Goal: Navigation & Orientation: Find specific page/section

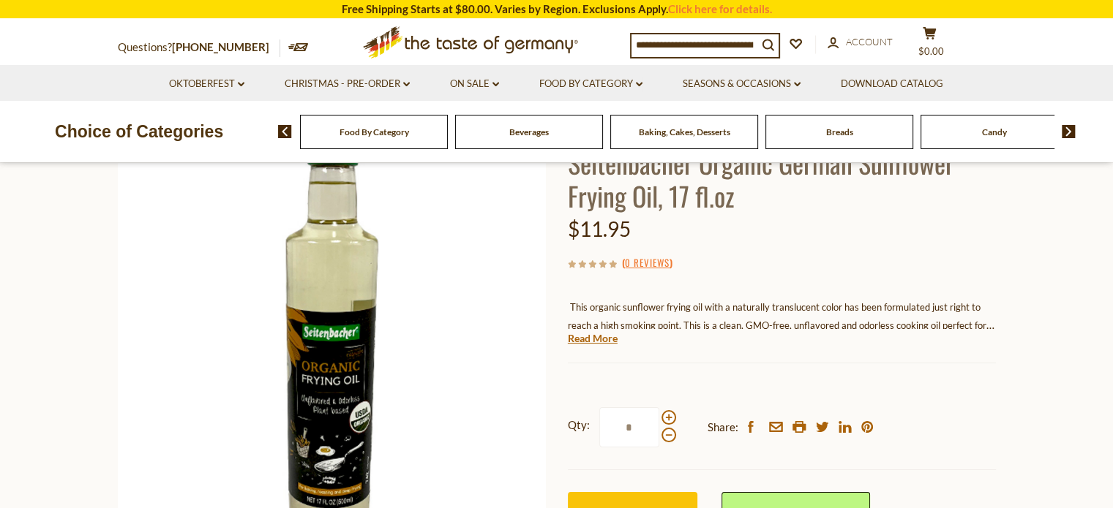
scroll to position [219, 0]
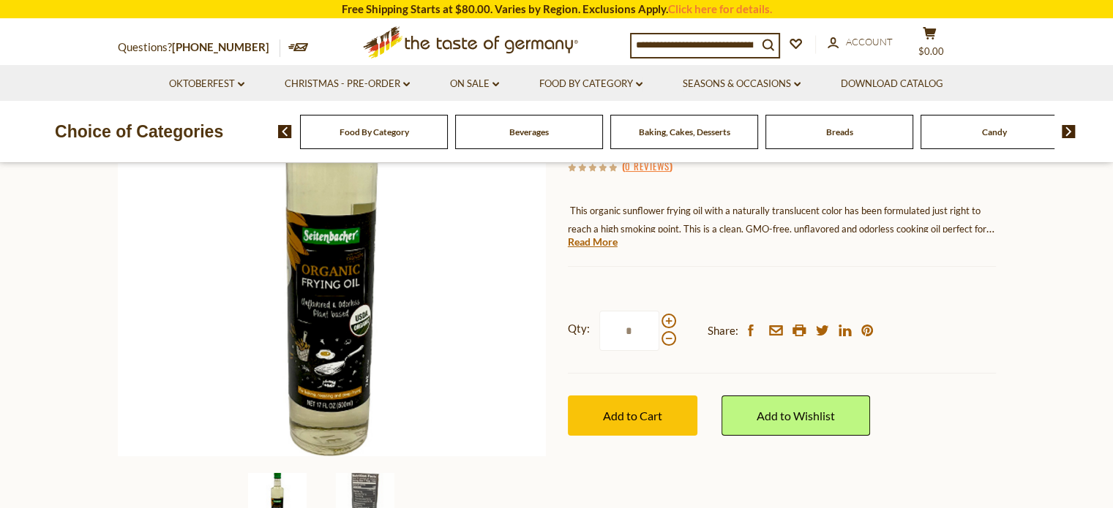
click at [647, 83] on li "Food By Category dropdown_arrow All Food By Category Taste of Germany Collectio…" at bounding box center [590, 83] width 141 height 36
click at [602, 87] on link "Food By Category dropdown_arrow" at bounding box center [590, 84] width 103 height 16
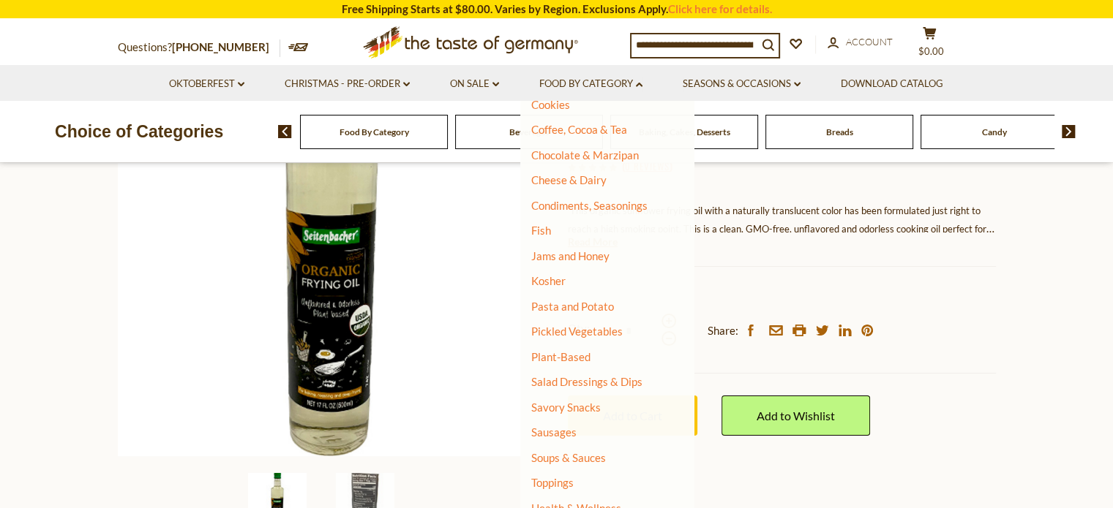
scroll to position [280, 0]
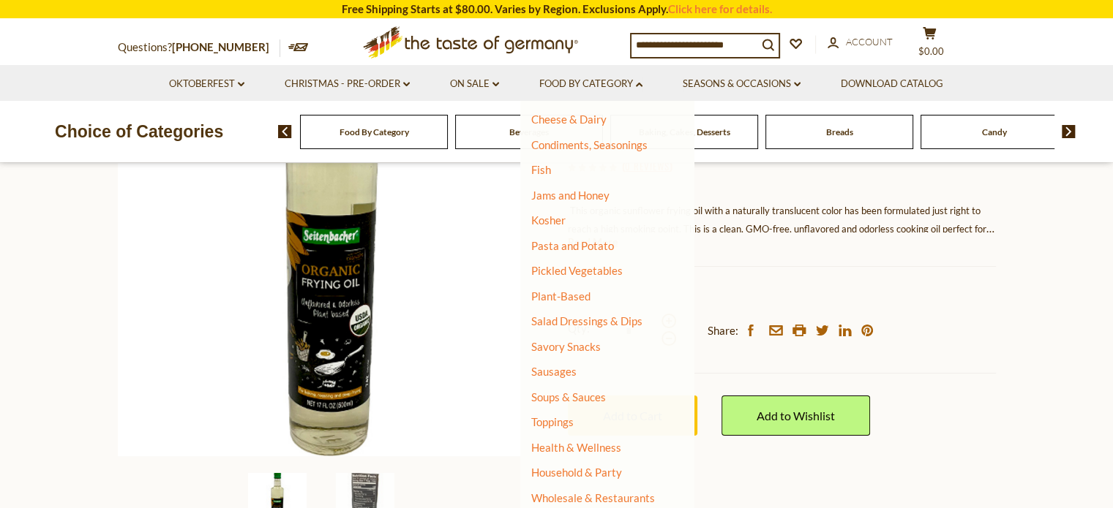
click at [893, 233] on div "Seitenbacher Seitenbacher Organic German Sunflower Frying Oil, 17 fl.oz $11.95 …" at bounding box center [782, 249] width 428 height 440
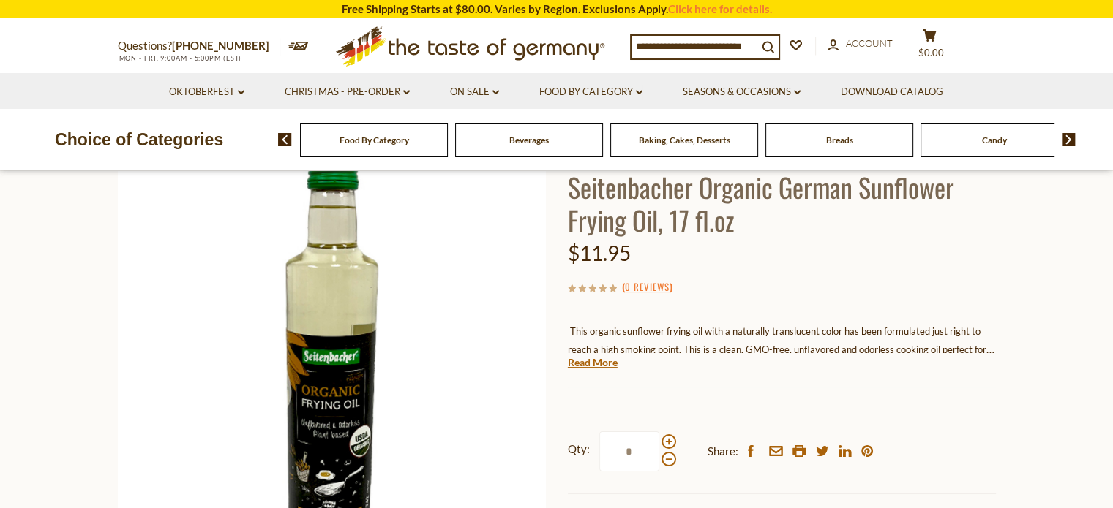
scroll to position [0, 0]
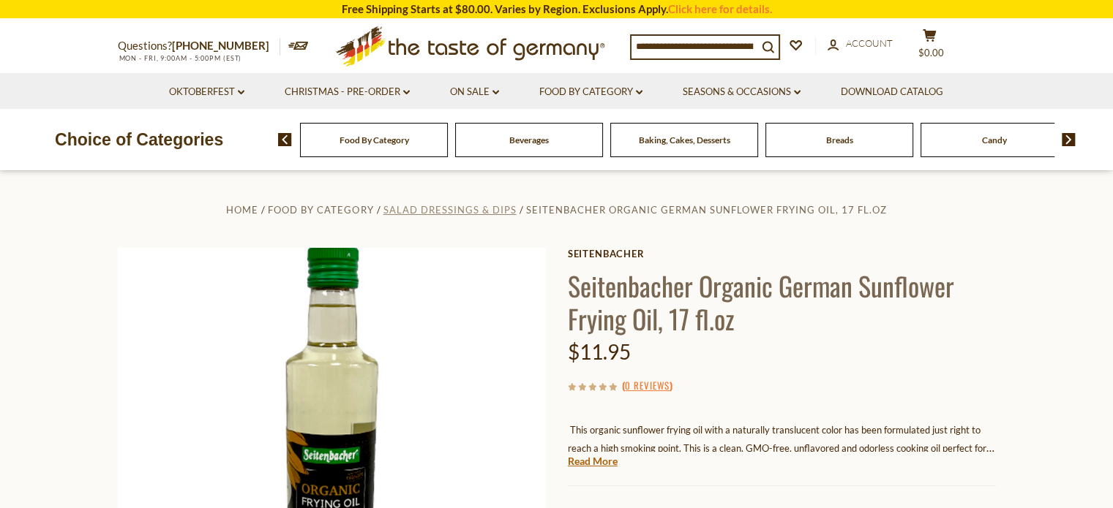
click at [466, 213] on span "Salad Dressings & Dips" at bounding box center [449, 210] width 133 height 12
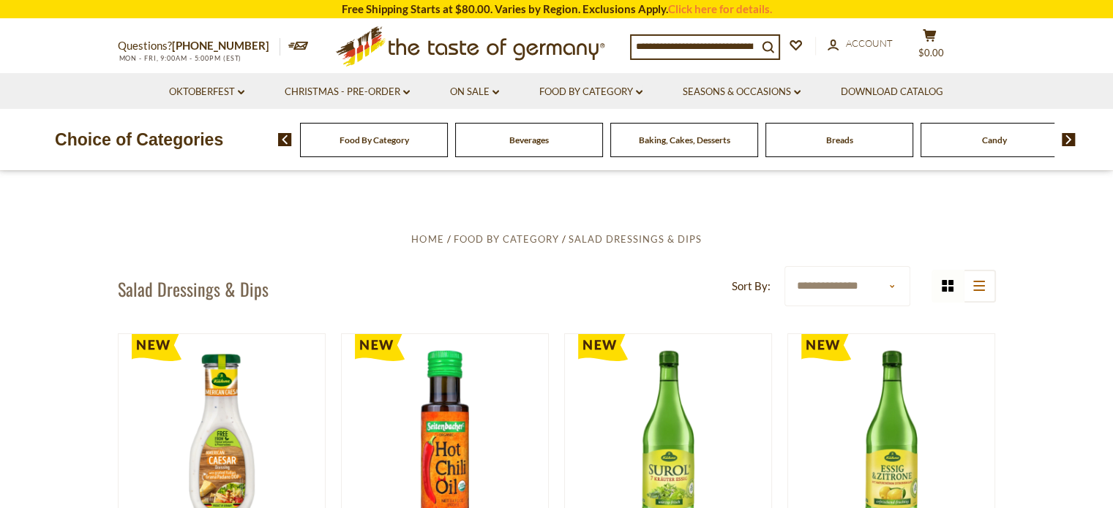
click at [849, 287] on select "**********" at bounding box center [846, 286] width 125 height 40
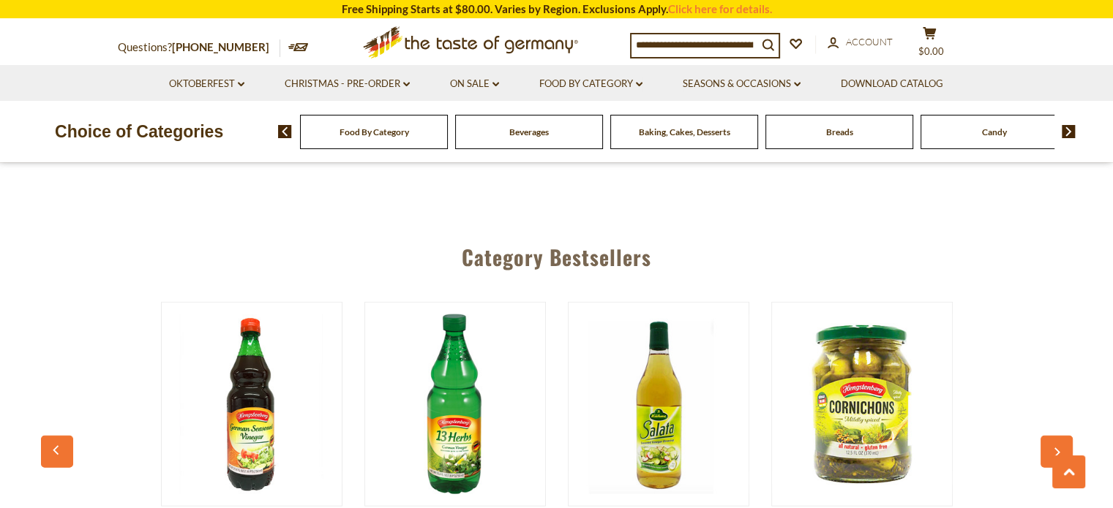
scroll to position [3511, 0]
